Goal: Complete application form: Complete application form

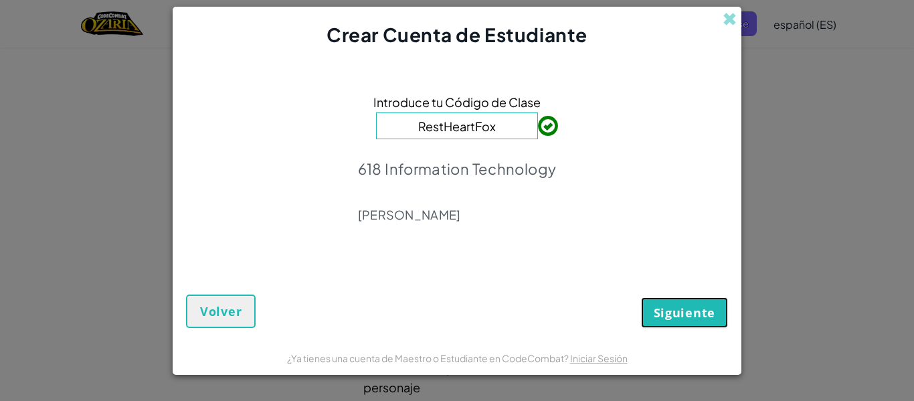
click at [668, 312] on button "Siguiente" at bounding box center [684, 312] width 87 height 31
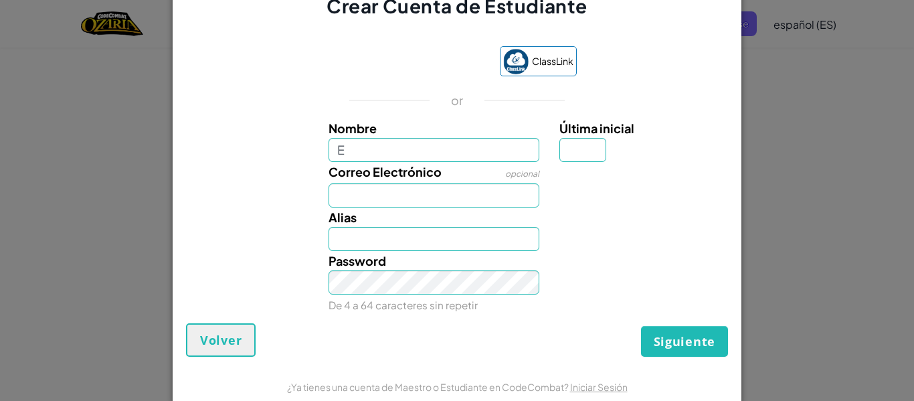
type input "[PERSON_NAME]"
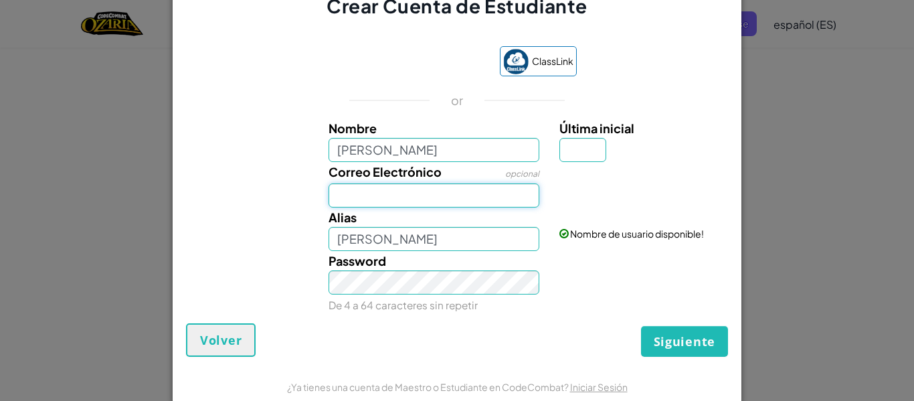
drag, startPoint x: 400, startPoint y: 193, endPoint x: 399, endPoint y: 199, distance: 6.8
click at [399, 199] on input "Correo Electrónico" at bounding box center [434, 195] width 211 height 24
type input "[EMAIL_ADDRESS][DOMAIN_NAME]"
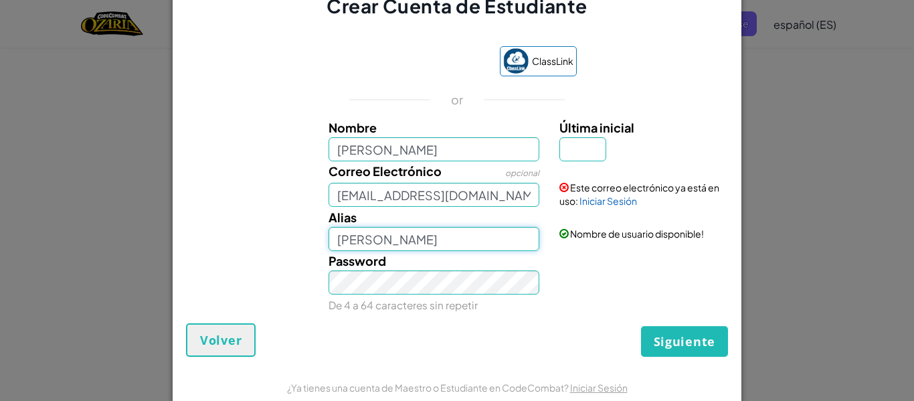
click at [438, 239] on input "[PERSON_NAME]" at bounding box center [434, 239] width 211 height 24
type input "[PERSON_NAME]"
click at [575, 152] on input "Última inicial" at bounding box center [582, 149] width 47 height 24
type input "M"
type input "[PERSON_NAME]"
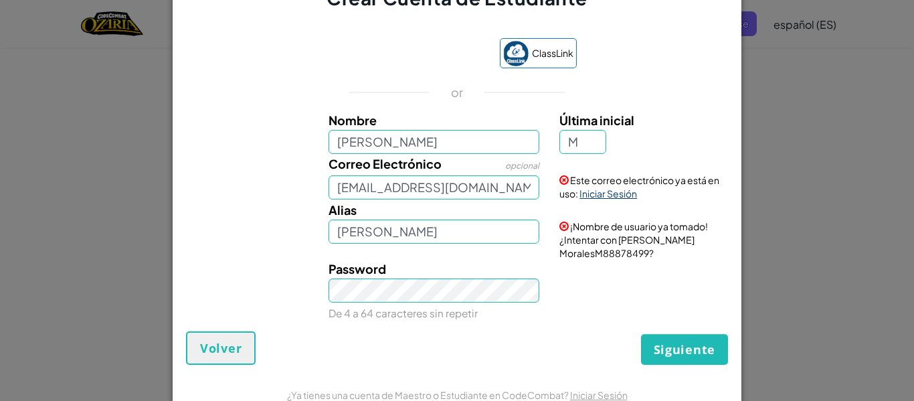
click at [619, 191] on link "Iniciar Sesión" at bounding box center [609, 193] width 58 height 12
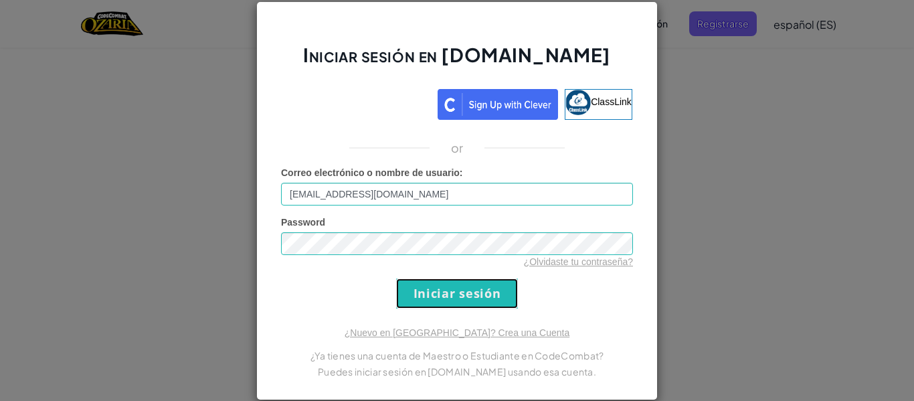
click at [458, 301] on input "Iniciar sesión" at bounding box center [457, 293] width 122 height 30
